Goal: Task Accomplishment & Management: Use online tool/utility

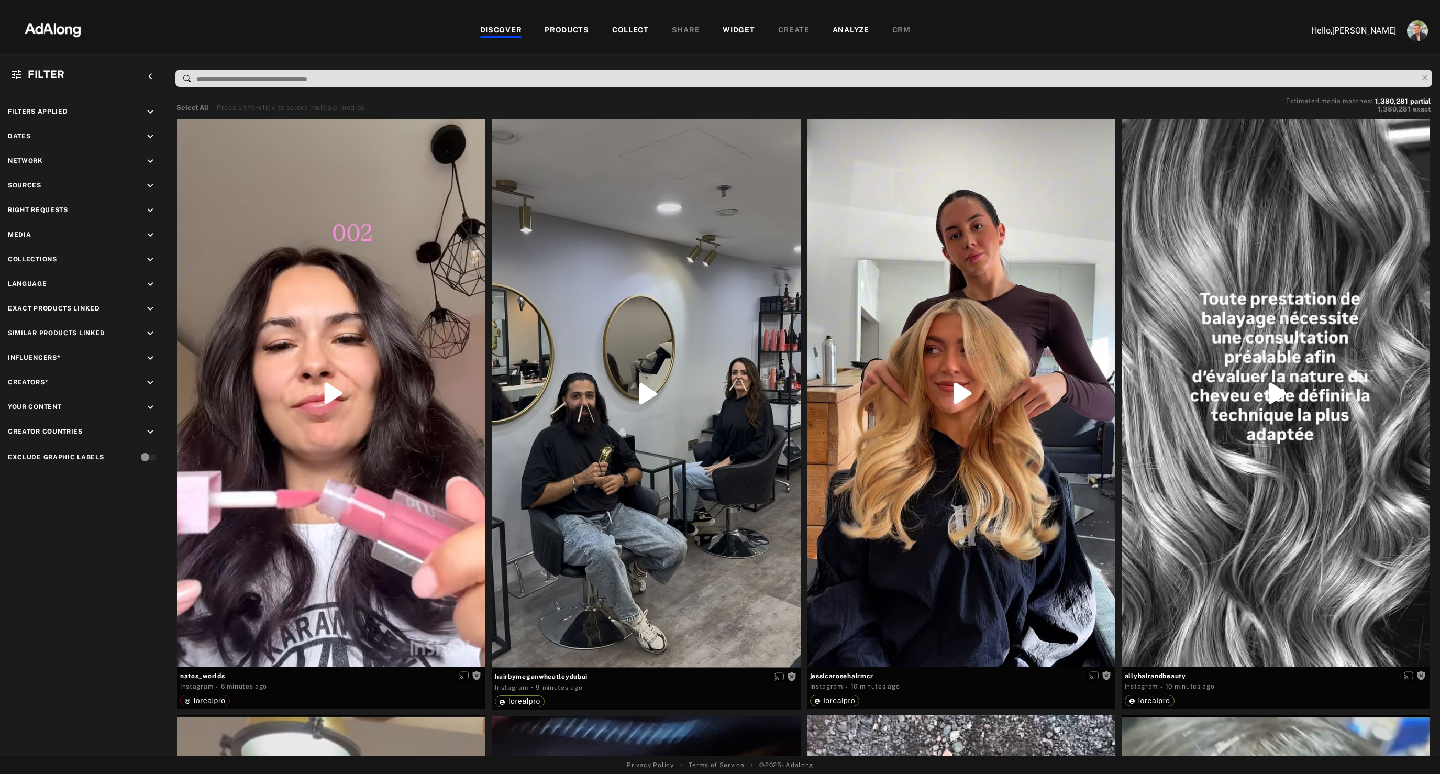
click at [632, 34] on div "COLLECT" at bounding box center [630, 31] width 37 height 13
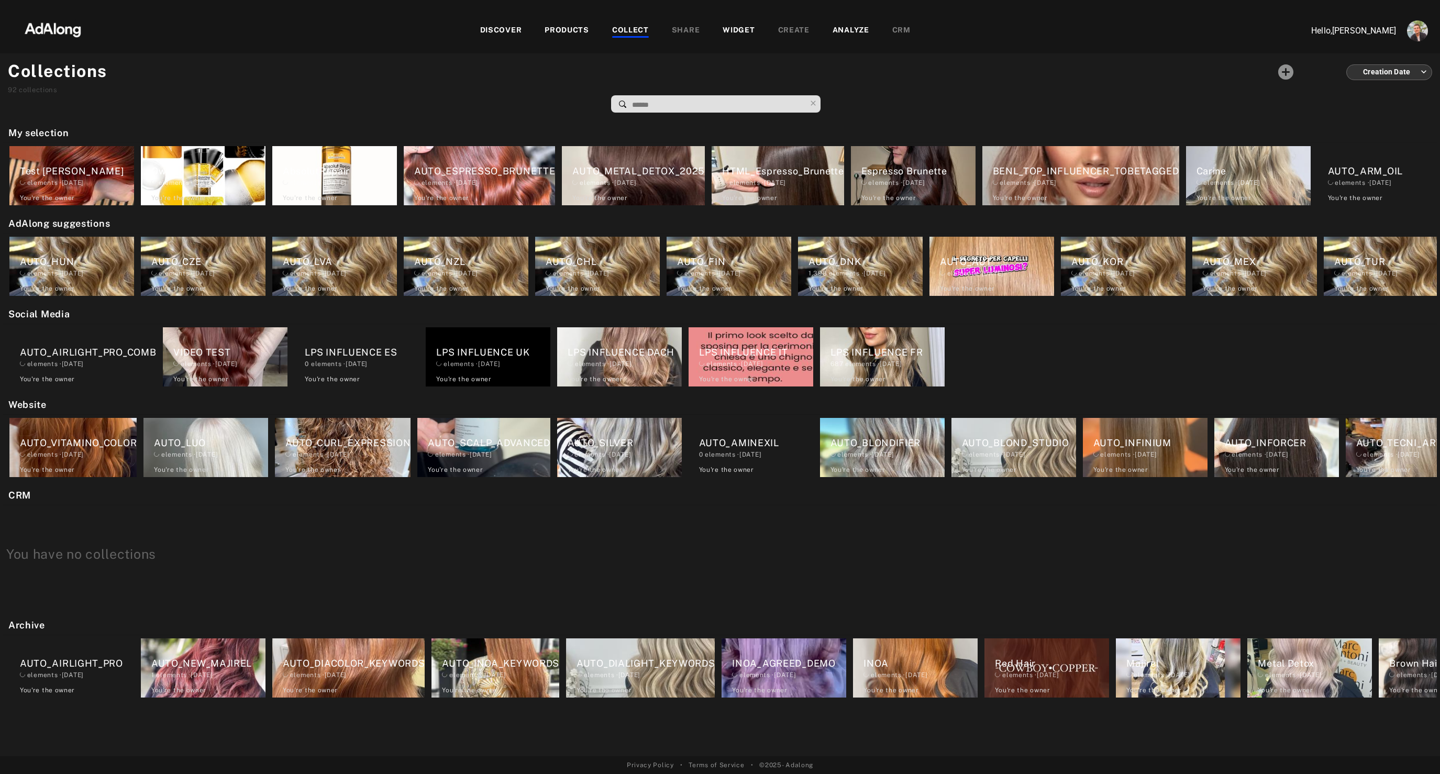
click at [746, 25] on div "WIDGET" at bounding box center [739, 31] width 32 height 13
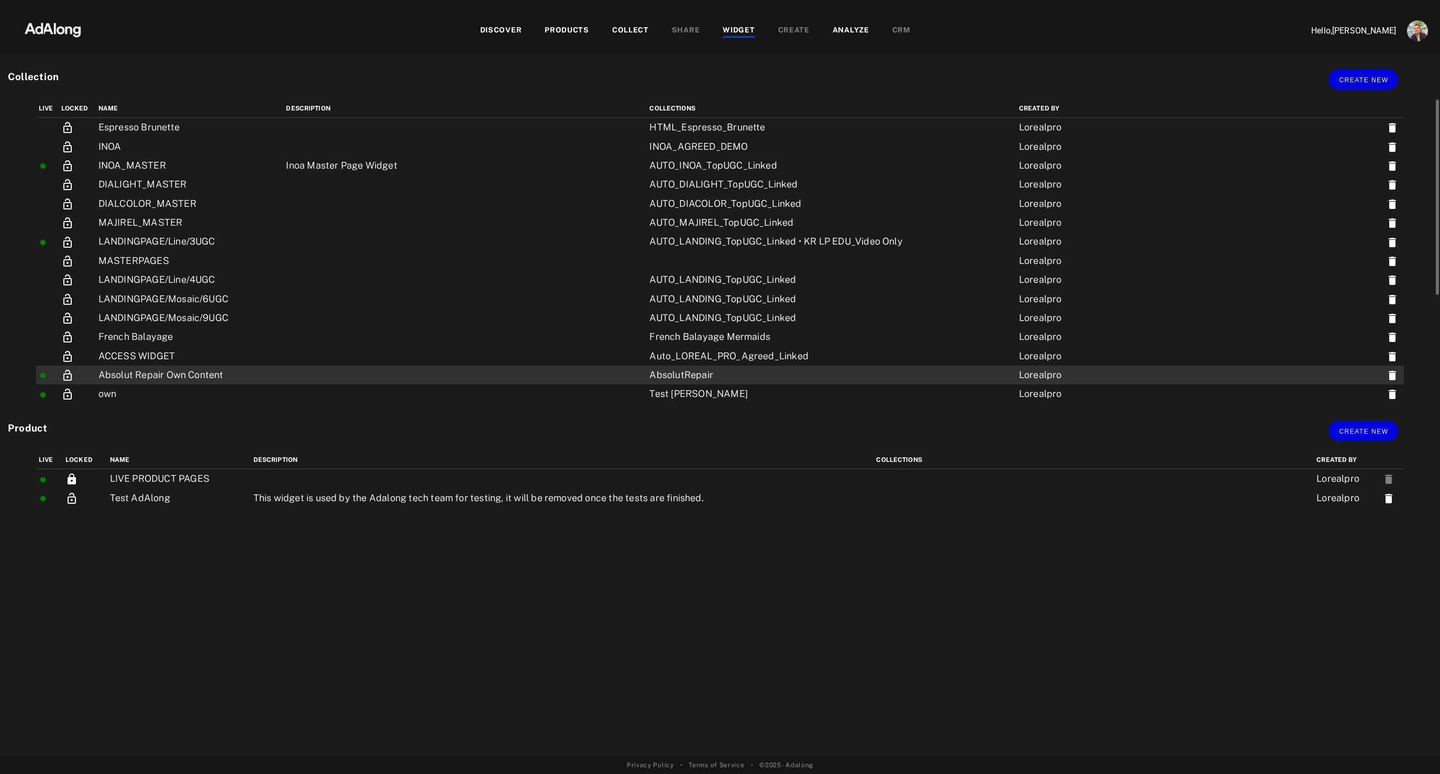
click at [179, 382] on td "Absolut Repair Own Content" at bounding box center [190, 375] width 188 height 19
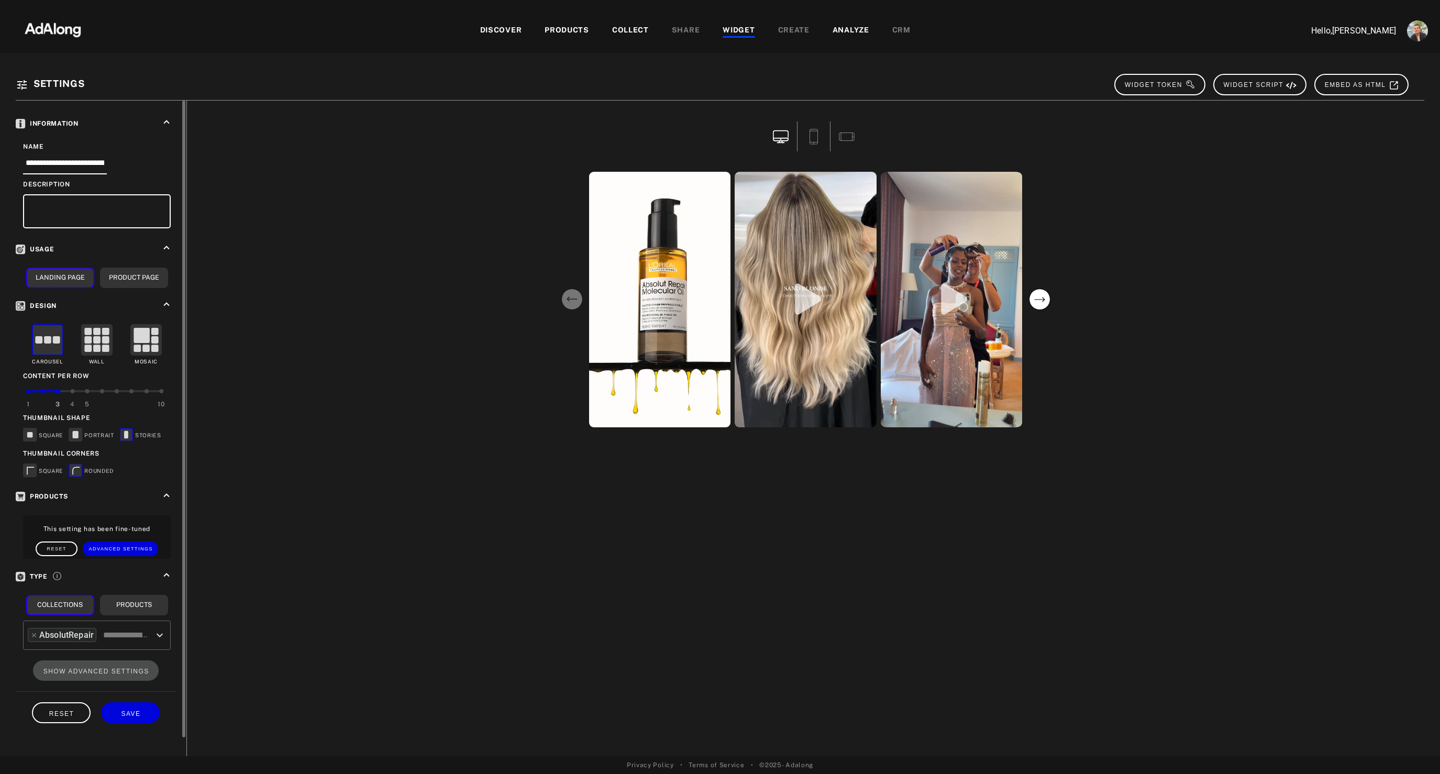
click at [73, 391] on div at bounding box center [73, 391] width 4 height 4
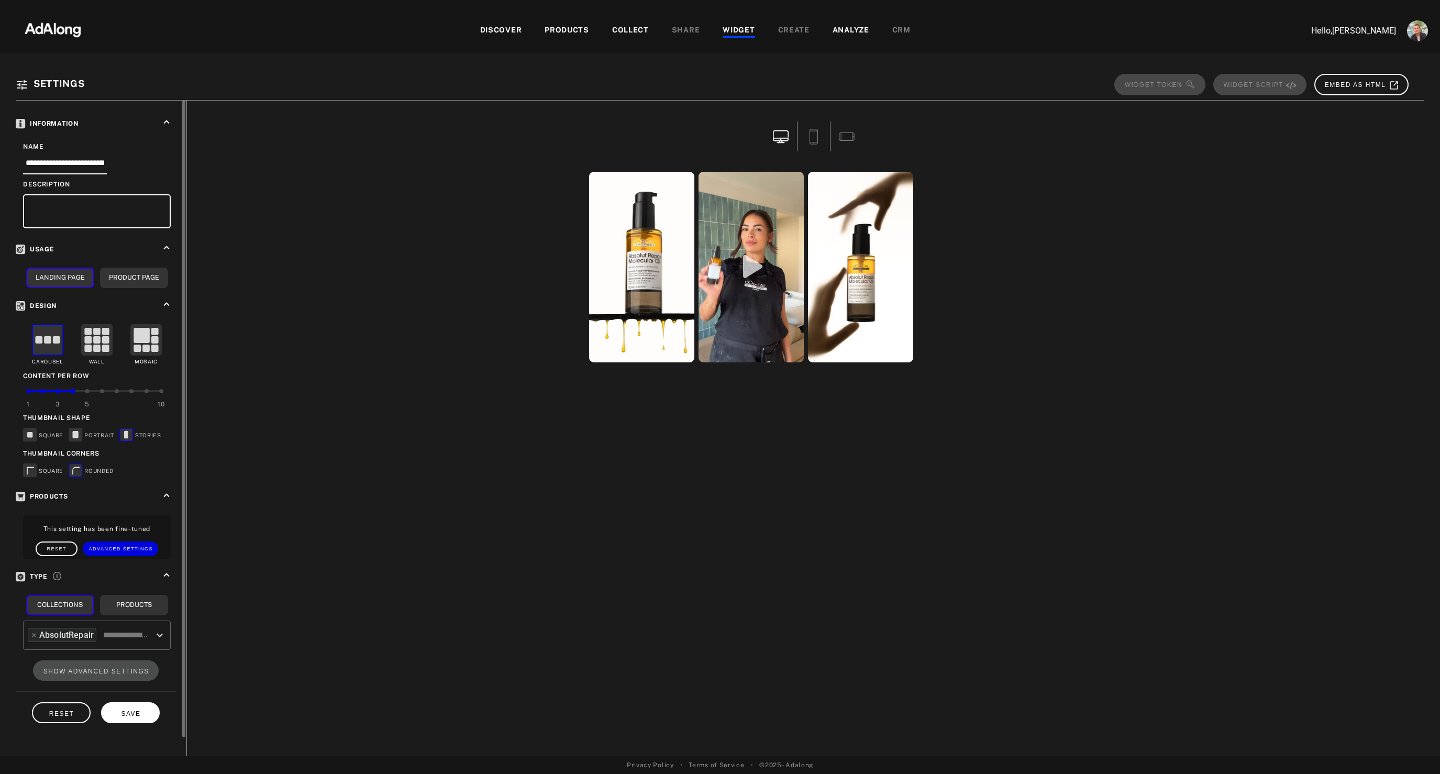
click at [121, 709] on button "SAVE" at bounding box center [130, 712] width 59 height 20
click at [742, 39] on div "DISCOVER PRODUCTS COLLECT SHARE WIDGET CREATE ANALYZE CRM" at bounding box center [695, 30] width 1193 height 35
click at [739, 29] on div "WIDGET" at bounding box center [739, 31] width 32 height 13
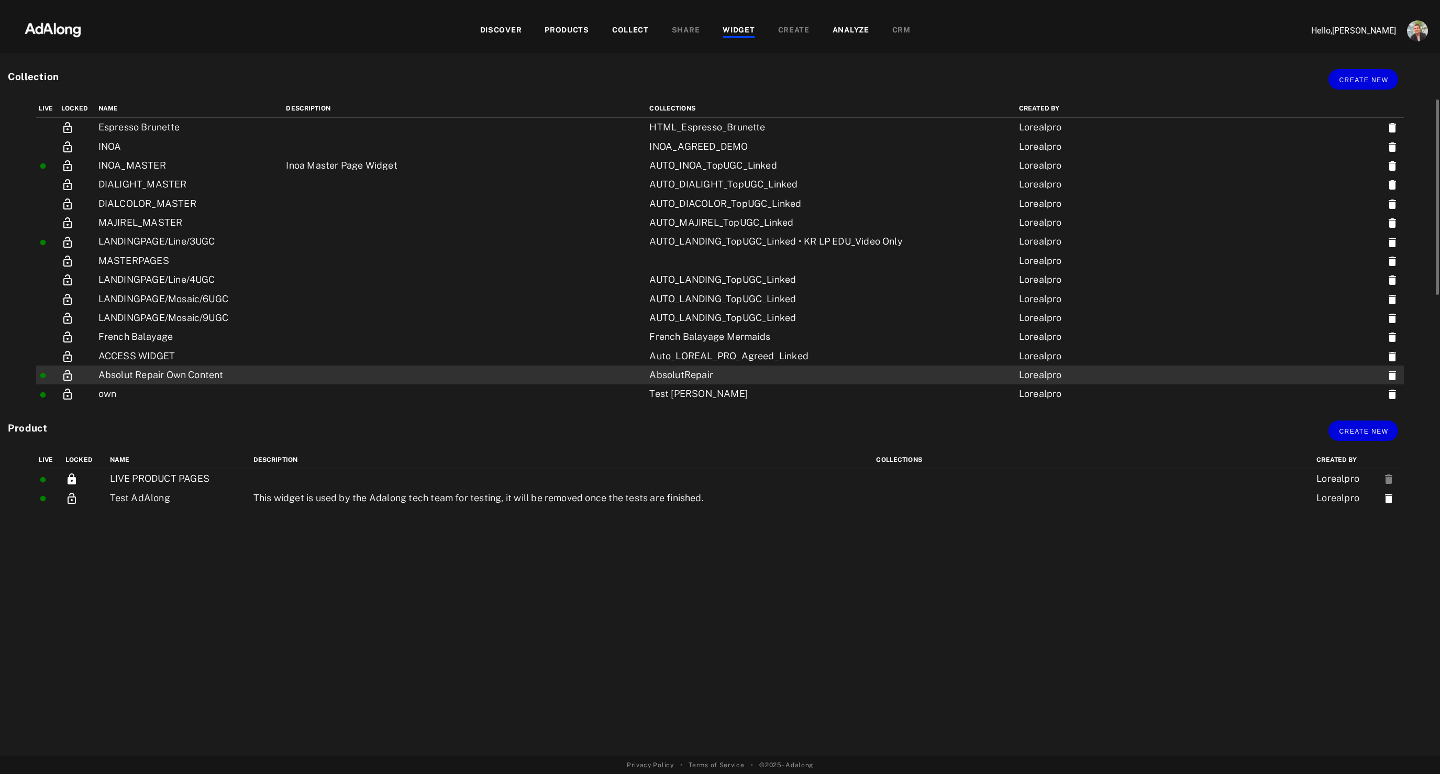
click at [201, 372] on td "Absolut Repair Own Content" at bounding box center [190, 375] width 188 height 19
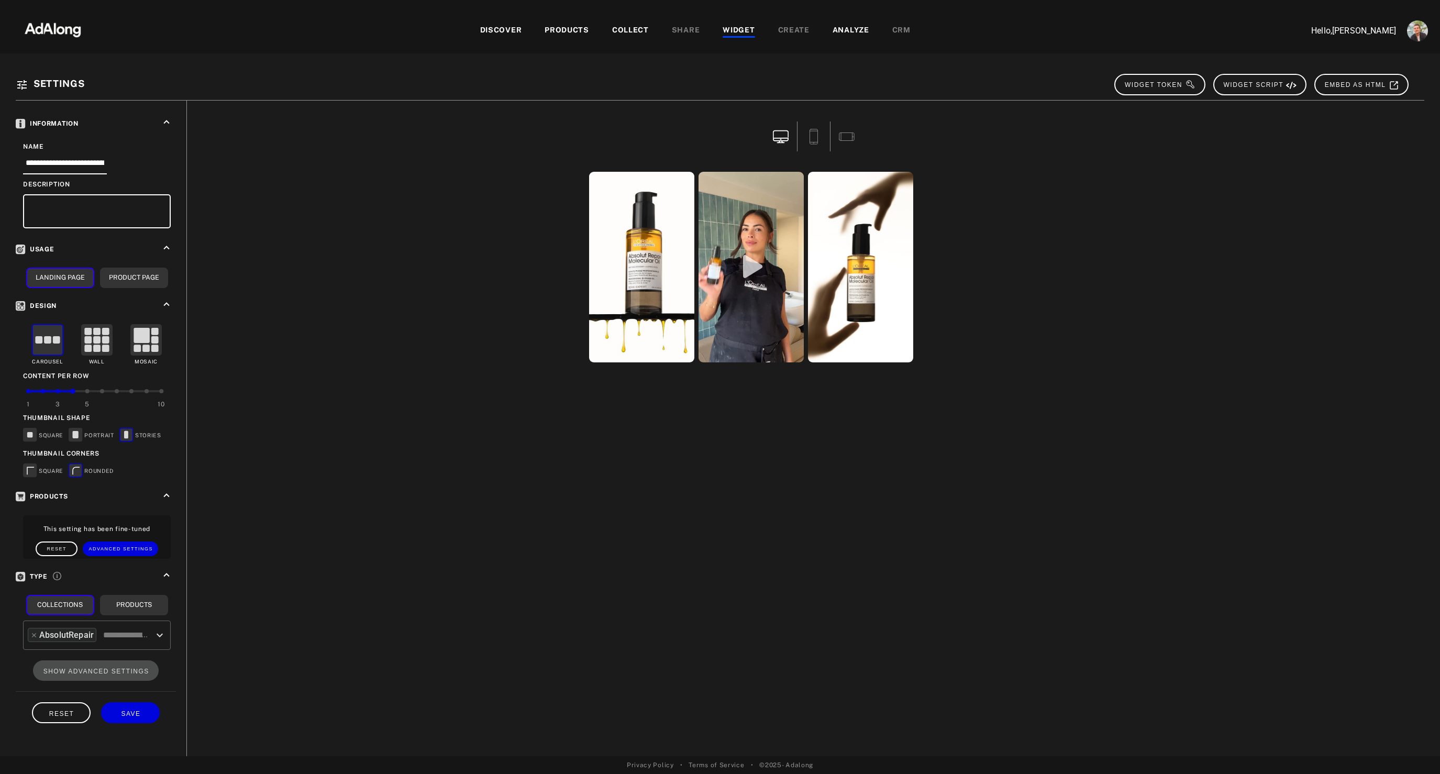
click at [737, 34] on div "WIDGET" at bounding box center [739, 31] width 32 height 13
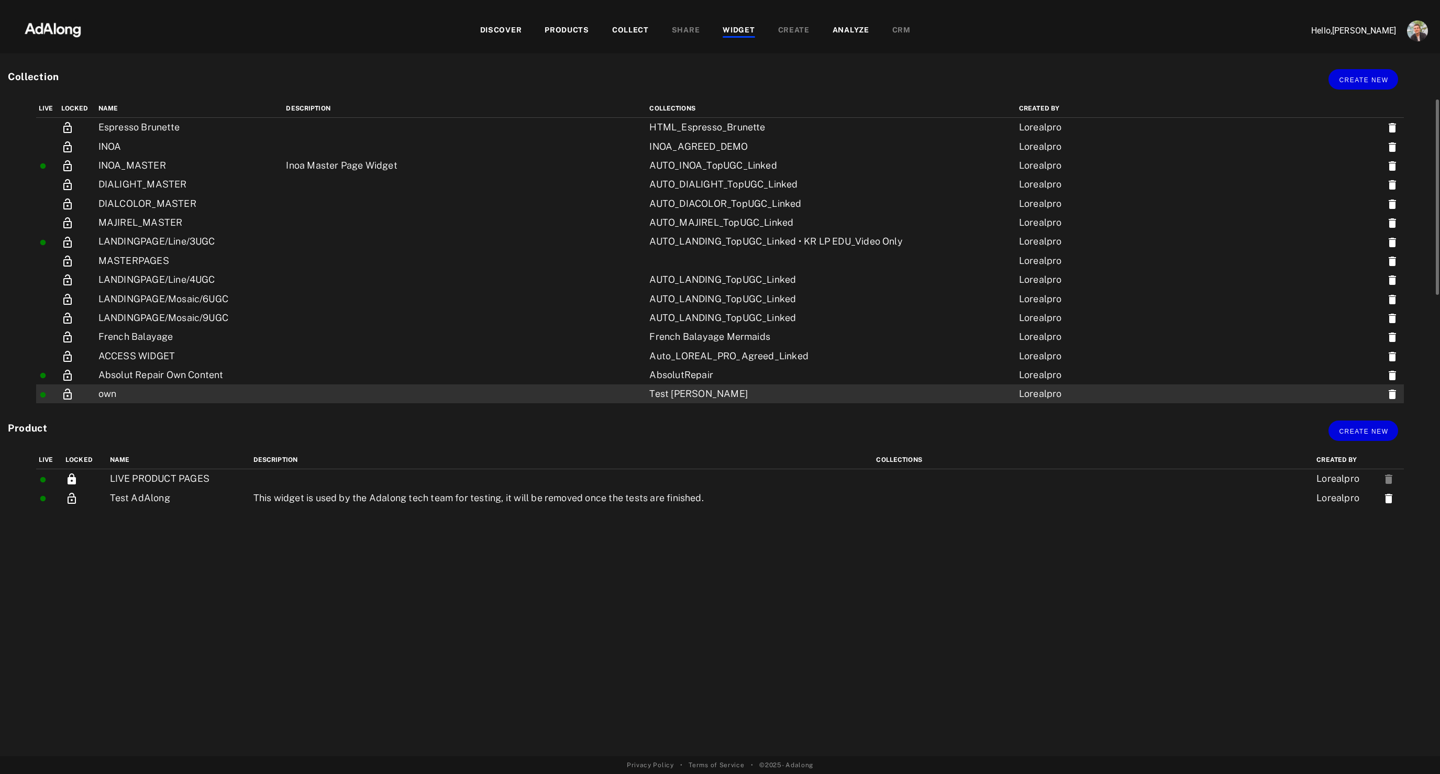
click at [142, 391] on td "own" at bounding box center [190, 393] width 188 height 19
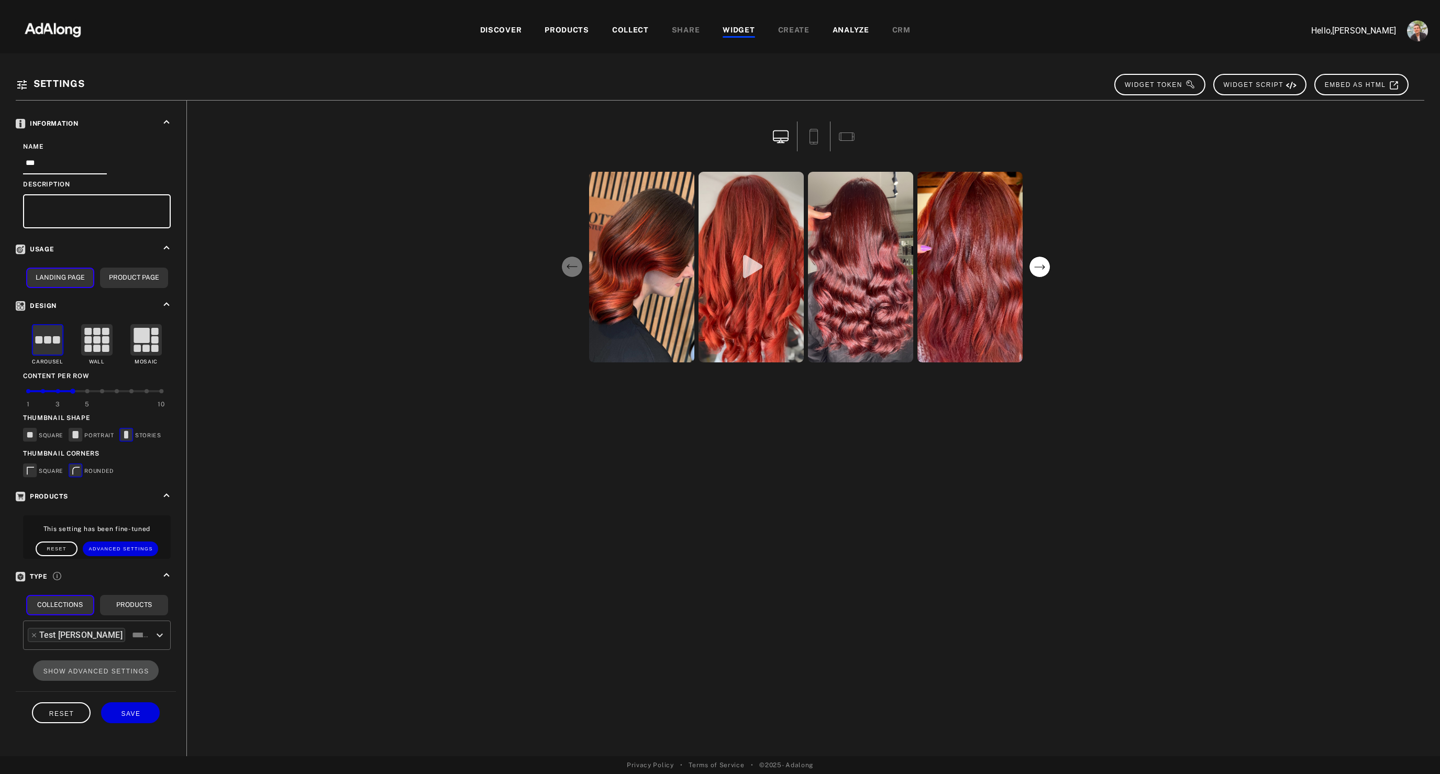
click at [744, 30] on div "WIDGET" at bounding box center [739, 31] width 32 height 13
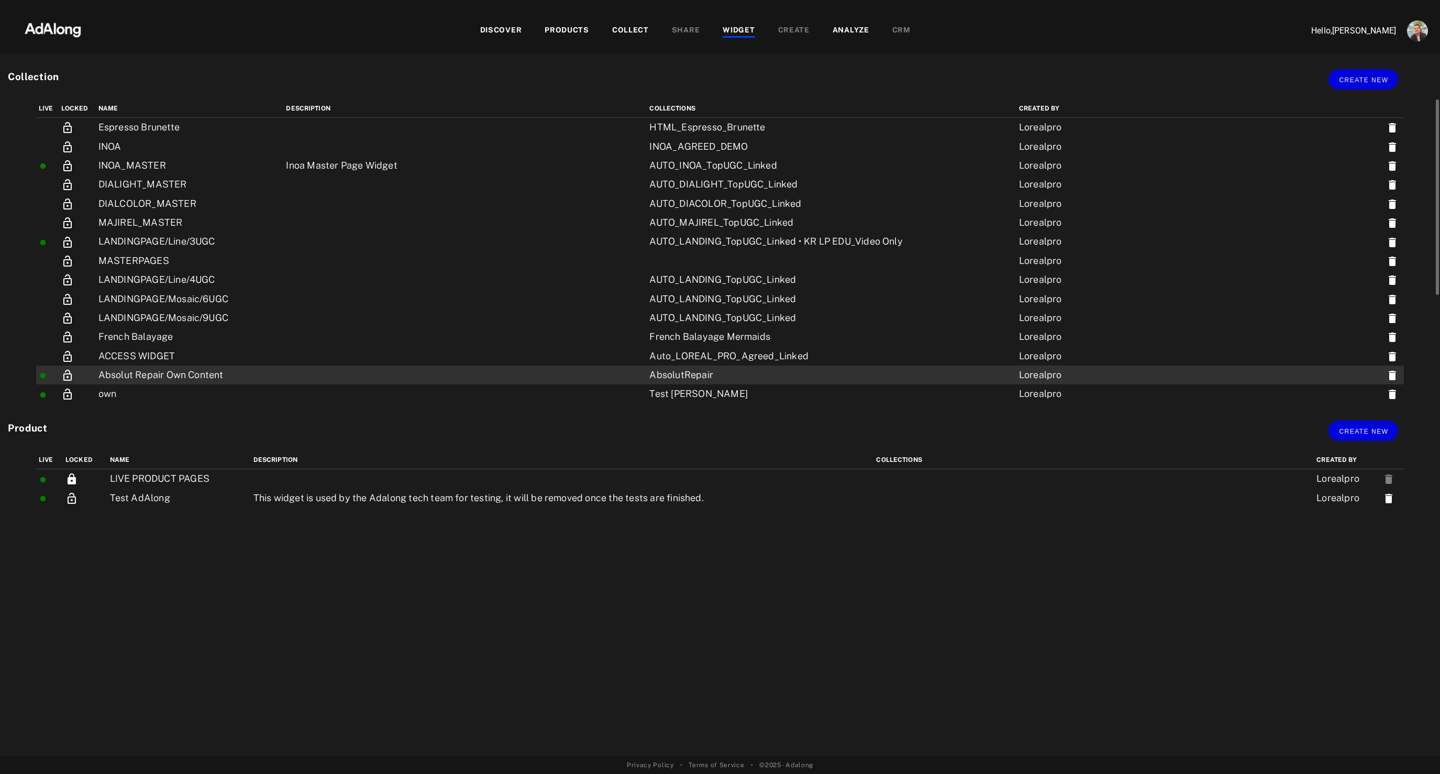
click at [199, 381] on td "Absolut Repair Own Content" at bounding box center [190, 375] width 188 height 19
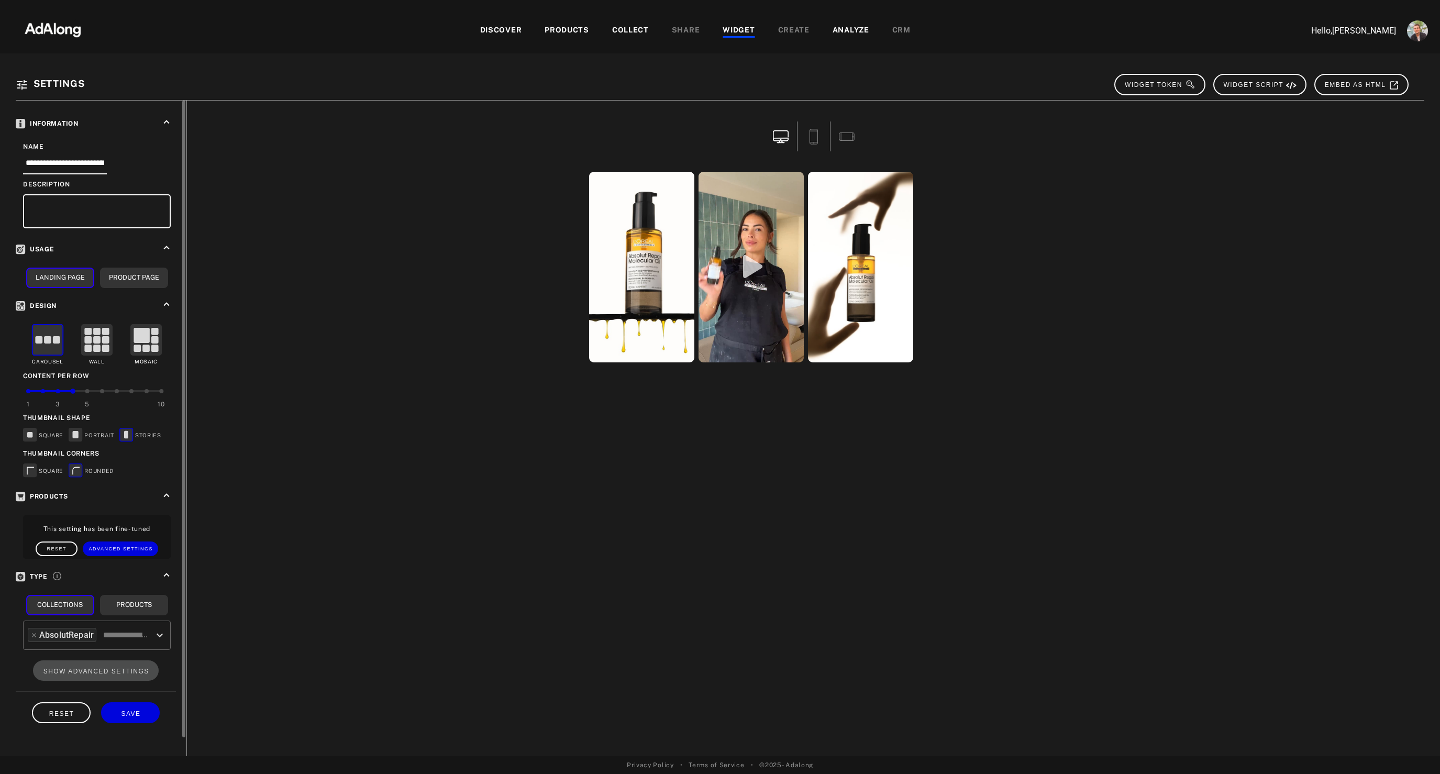
click at [59, 391] on div at bounding box center [58, 391] width 4 height 4
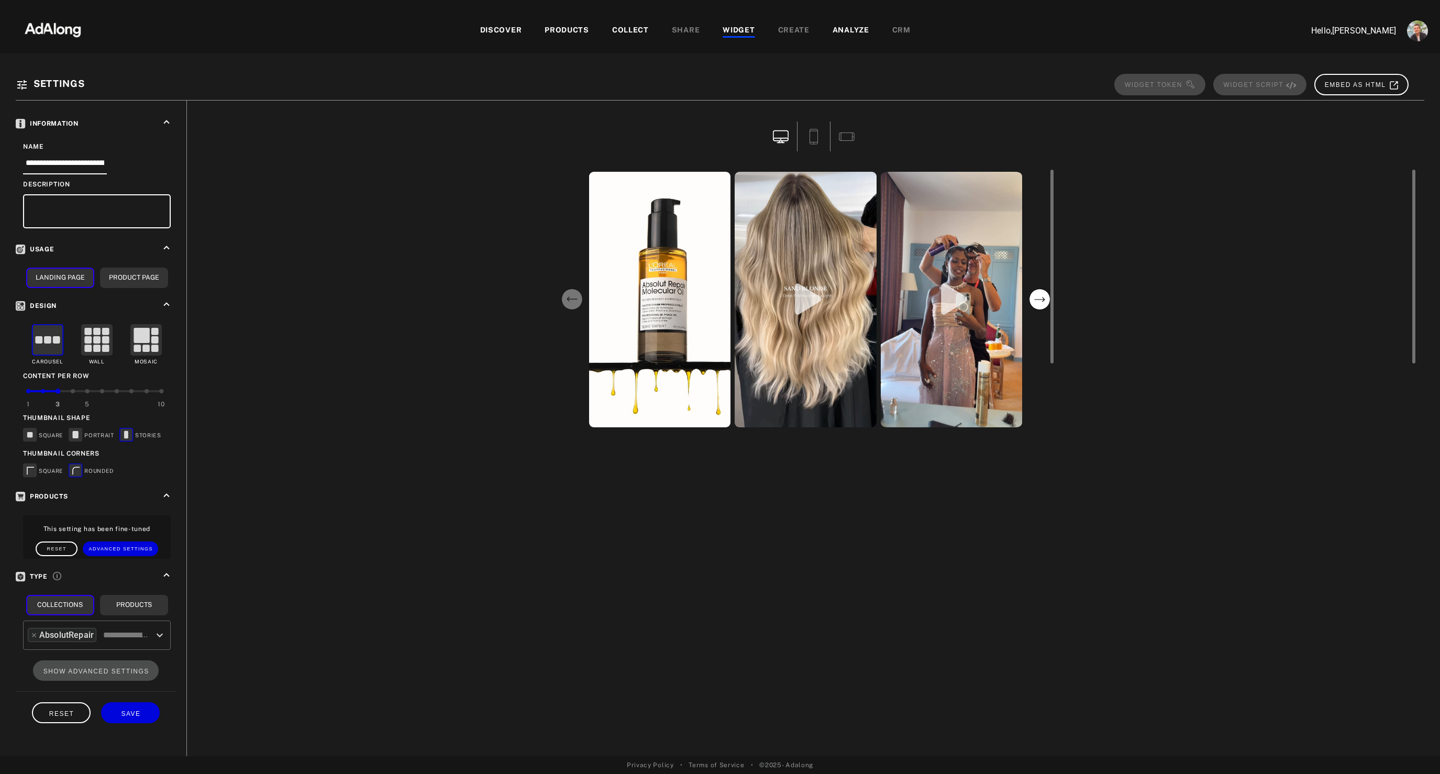
click at [1043, 297] on circle "next" at bounding box center [1039, 299] width 21 height 21
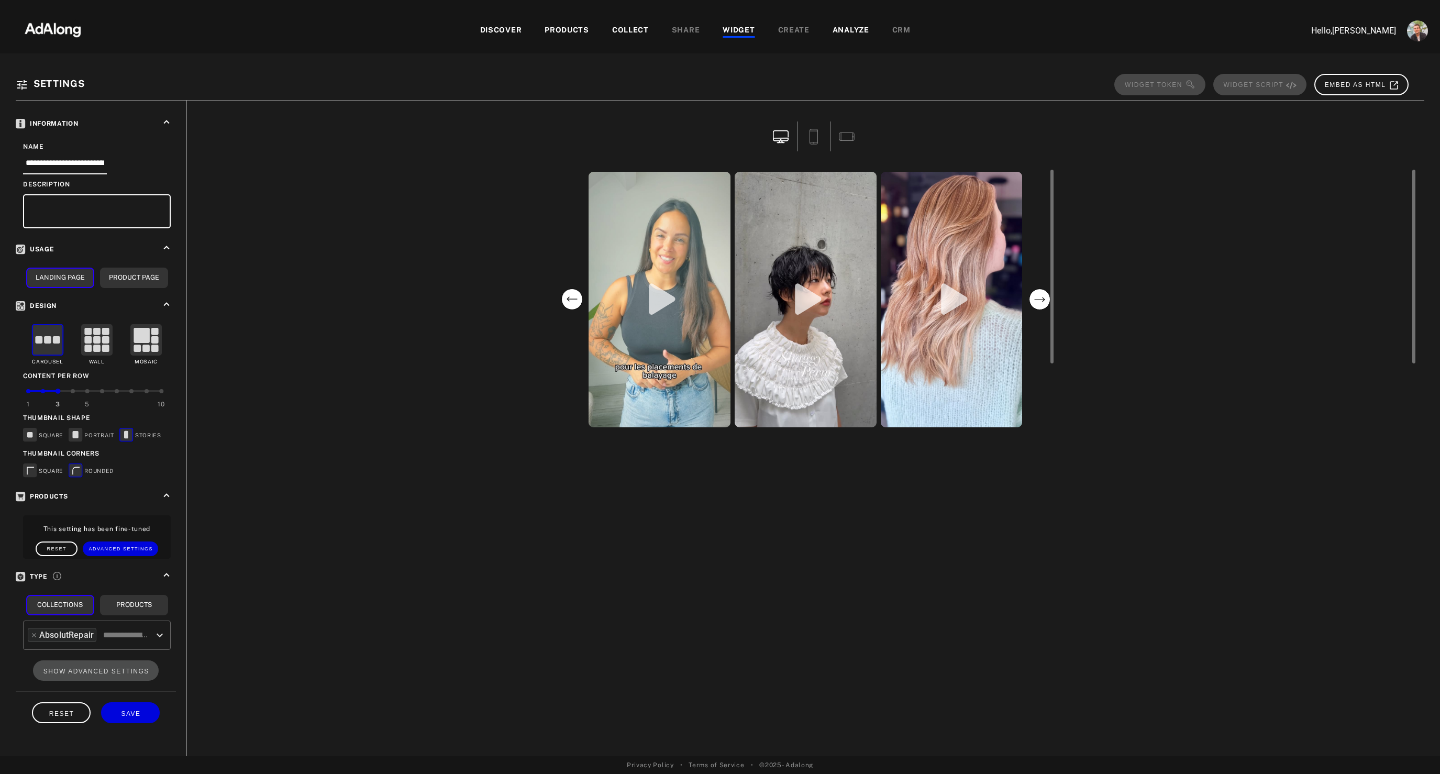
click at [1043, 297] on circle "next" at bounding box center [1039, 299] width 21 height 21
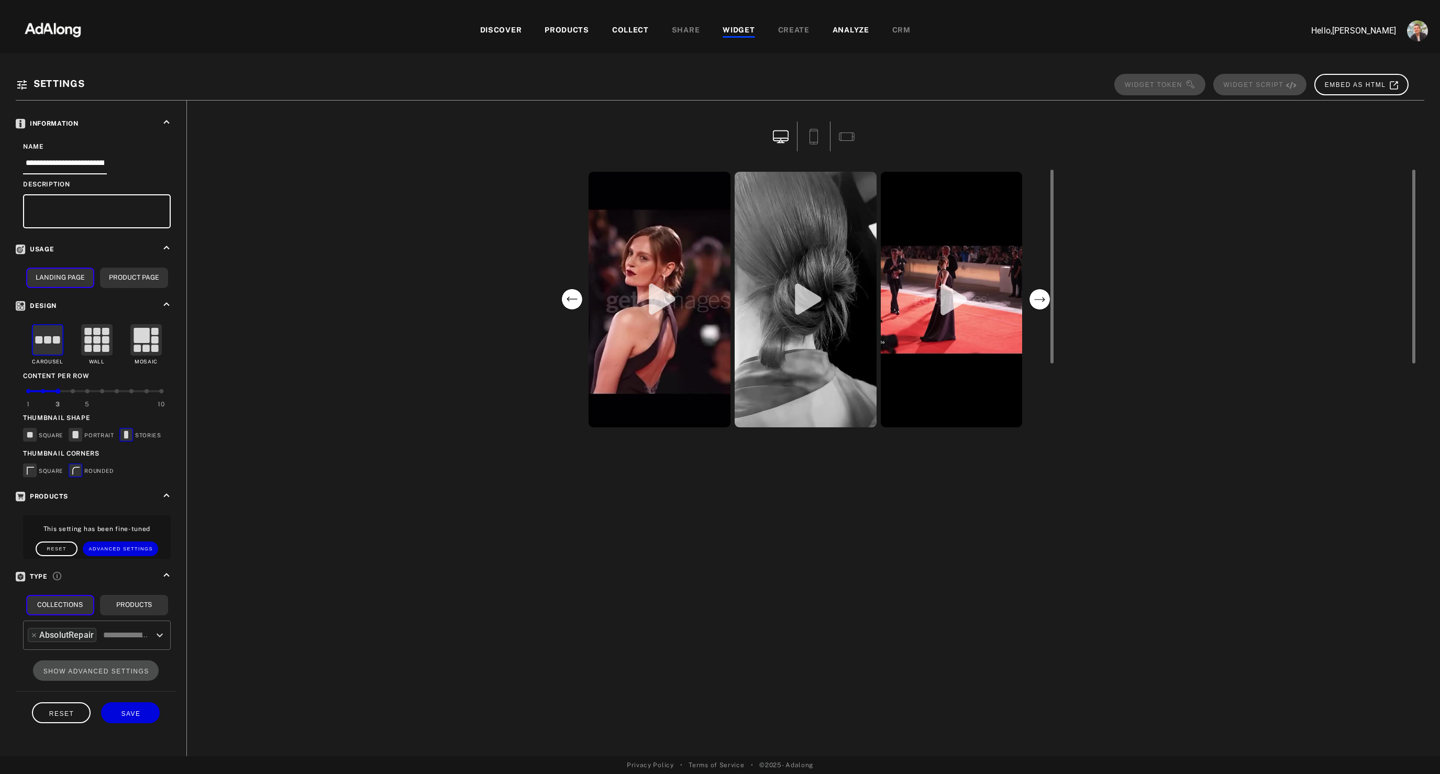
click at [1043, 297] on circle "next" at bounding box center [1039, 299] width 21 height 21
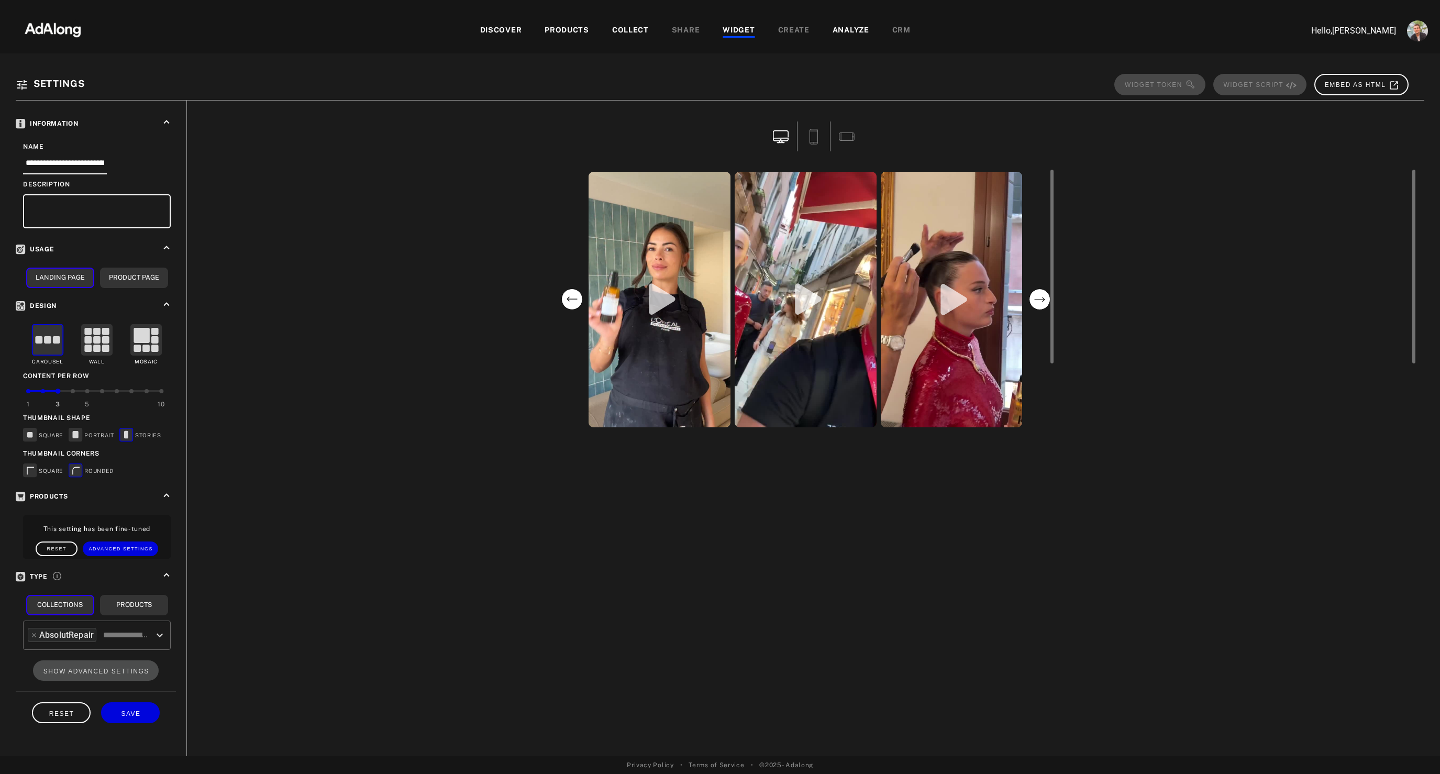
click at [1043, 297] on circle "next" at bounding box center [1039, 299] width 21 height 21
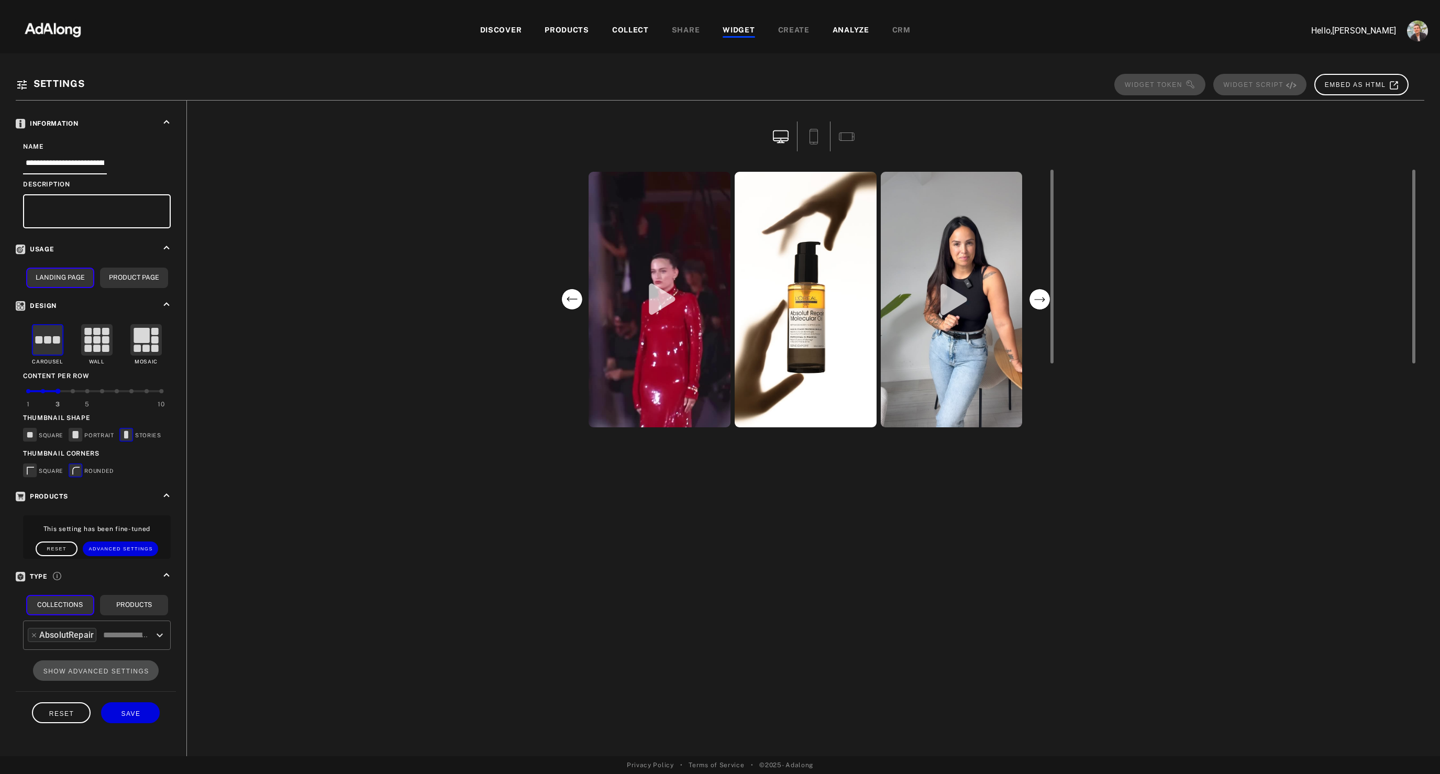
click at [1043, 297] on circle "next" at bounding box center [1039, 299] width 21 height 21
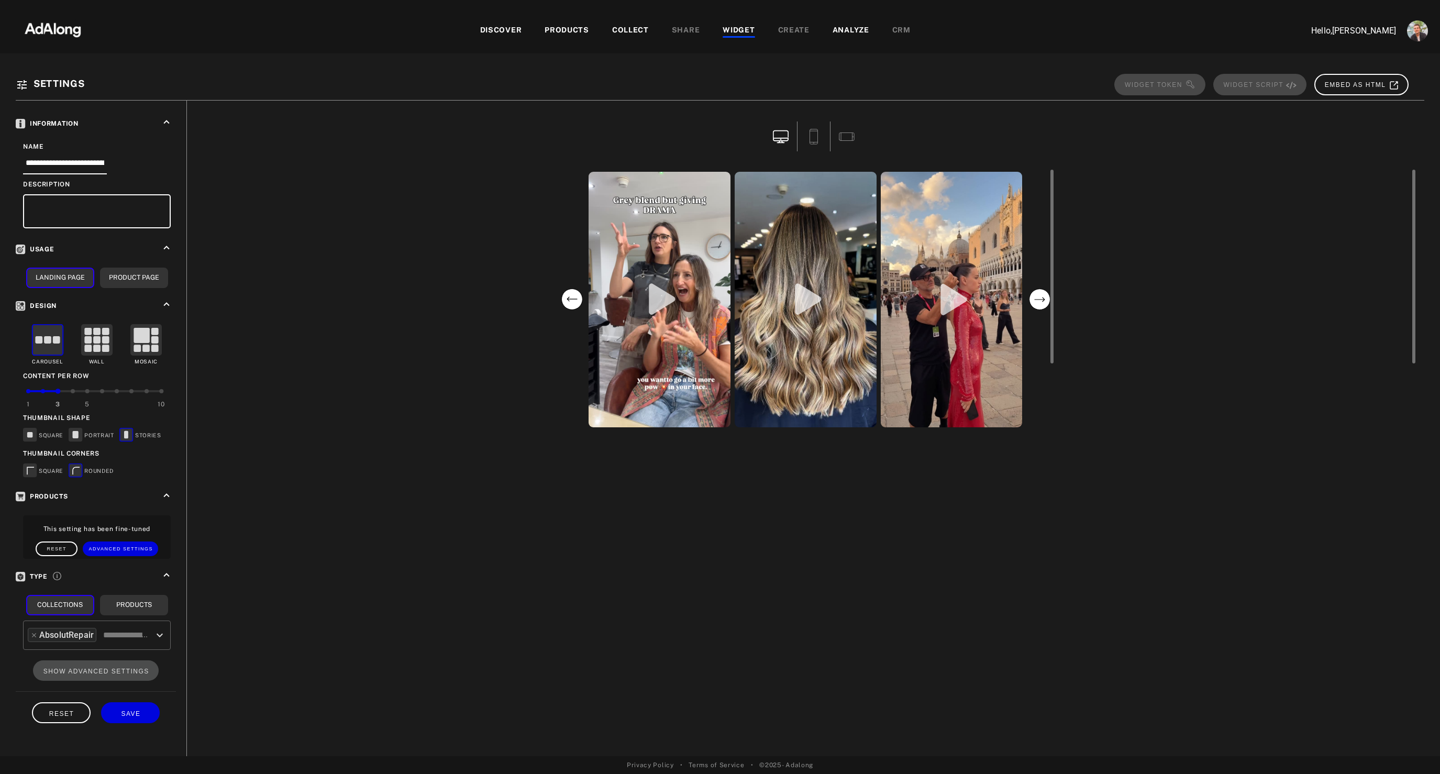
click at [1043, 297] on circle "next" at bounding box center [1039, 299] width 21 height 21
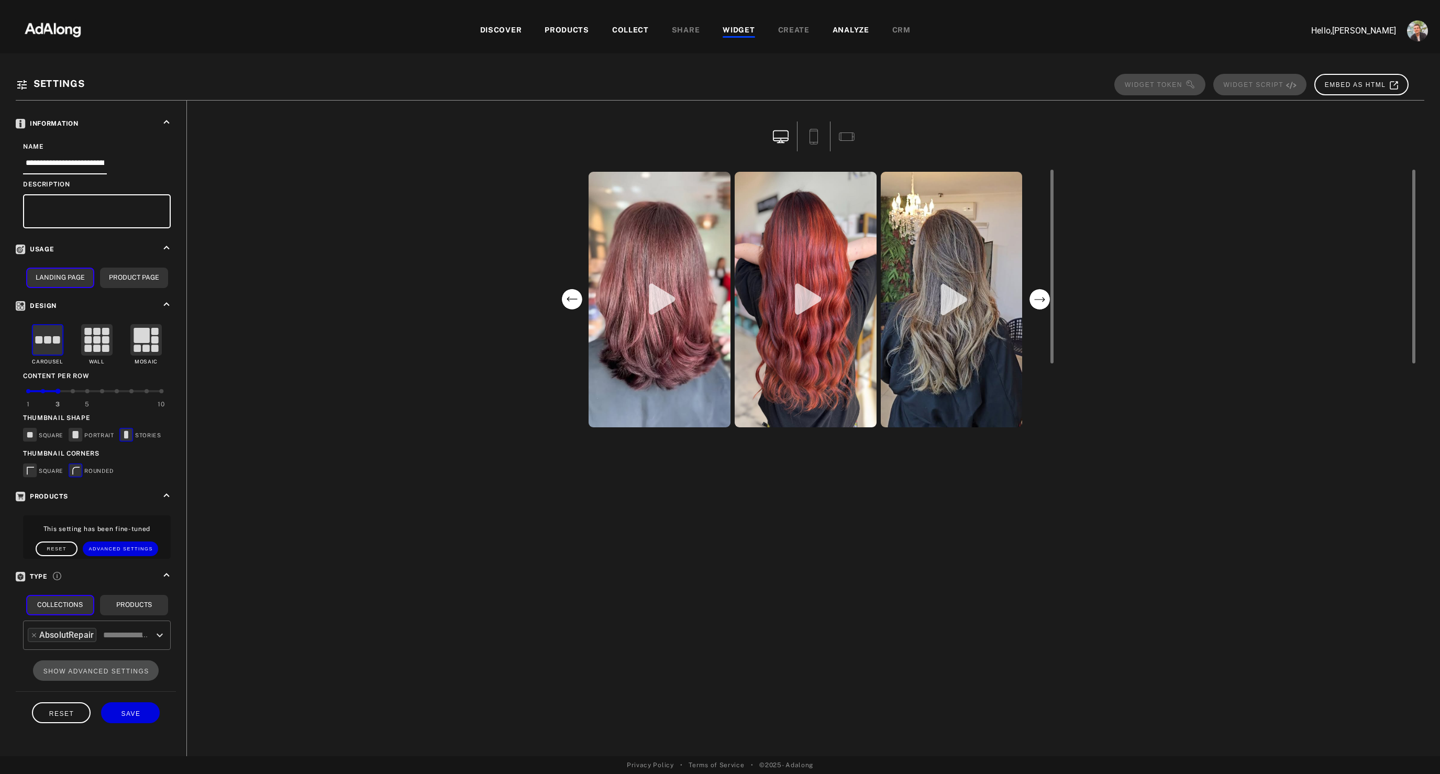
click at [1043, 297] on circle "next" at bounding box center [1039, 299] width 21 height 21
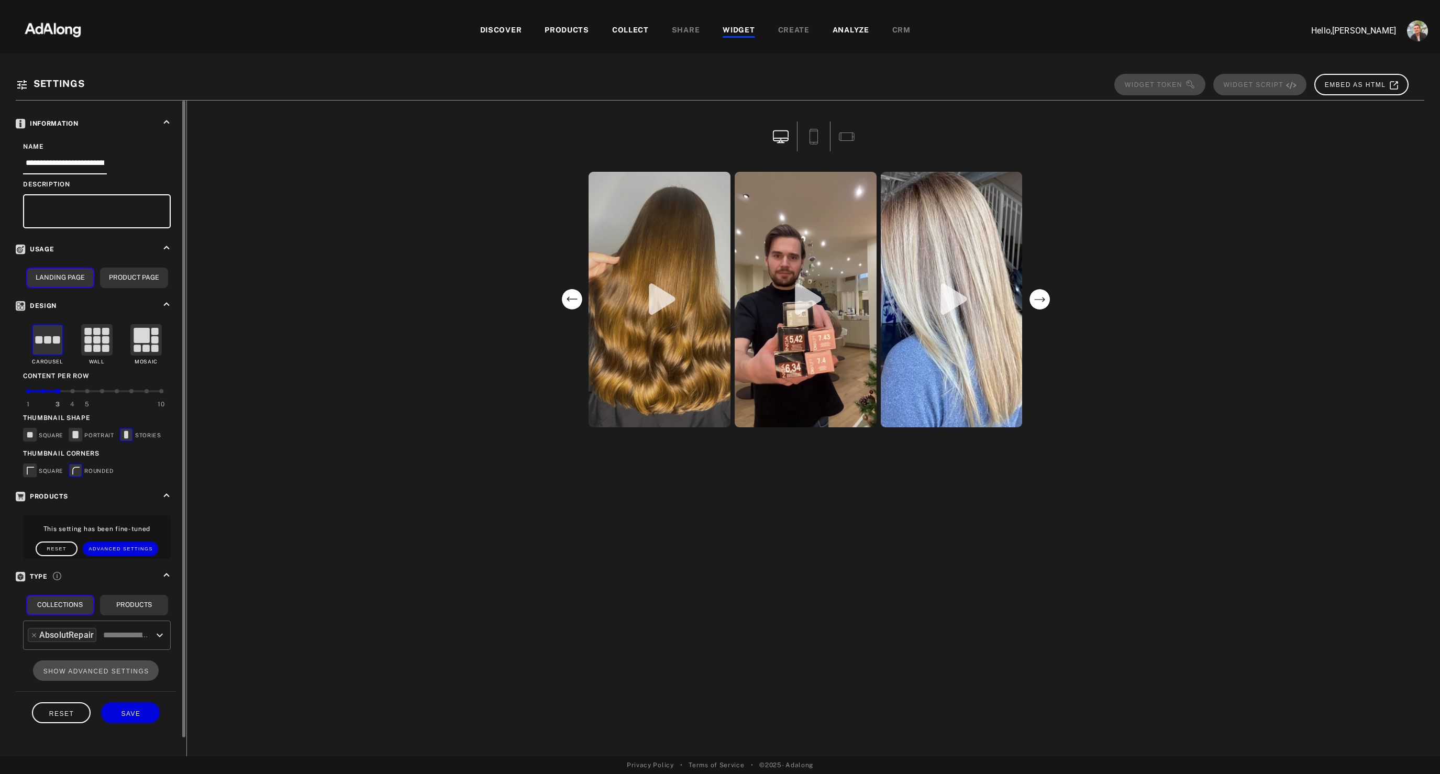
click at [72, 391] on div at bounding box center [73, 391] width 4 height 4
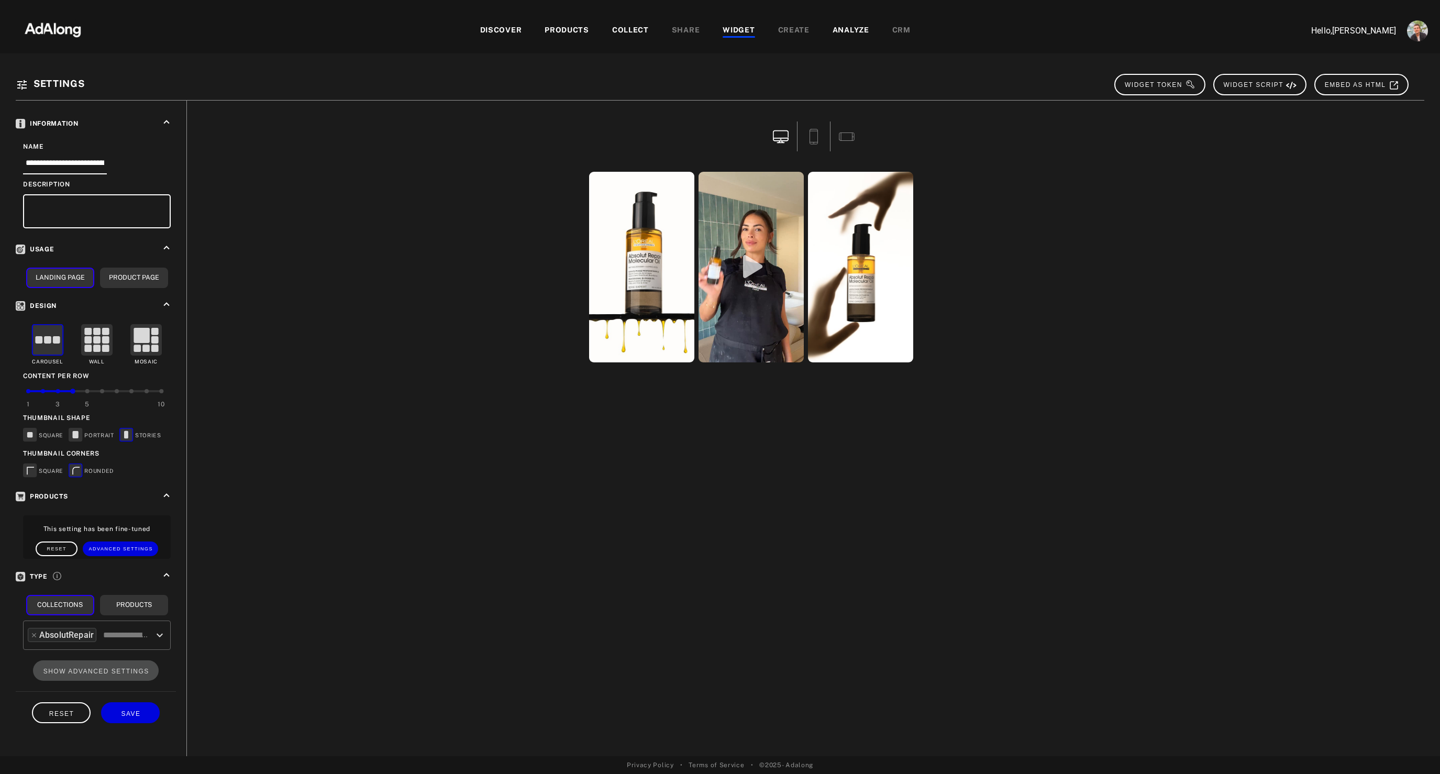
click at [547, 521] on div at bounding box center [806, 429] width 1238 height 656
